Goal: Information Seeking & Learning: Learn about a topic

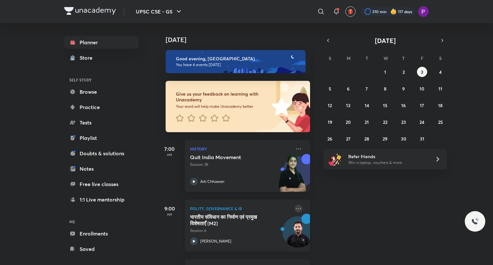
click at [294, 209] on icon at bounding box center [298, 209] width 8 height 8
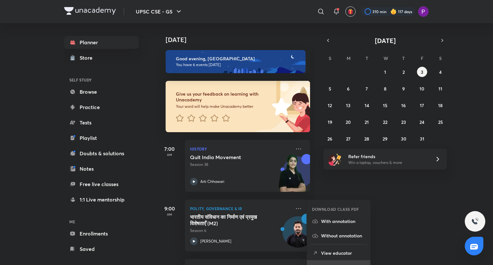
click at [336, 262] on li "Go to course page" at bounding box center [338, 267] width 63 height 14
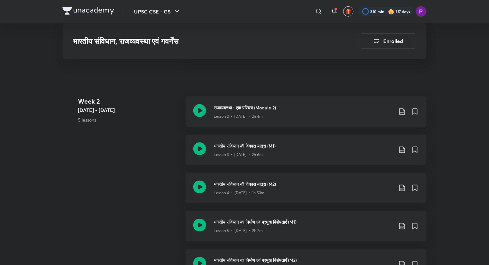
scroll to position [488, 0]
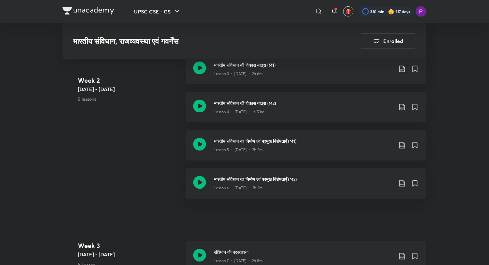
click at [290, 259] on div "Lesson 7 • [DATE] • 2h 8m" at bounding box center [304, 260] width 180 height 8
